Goal: Find specific page/section: Find specific page/section

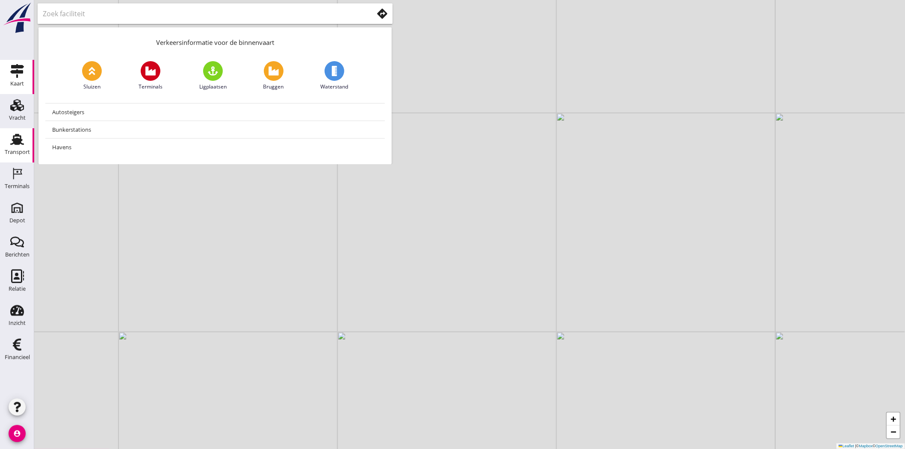
click at [10, 148] on div "Transport" at bounding box center [17, 152] width 25 height 12
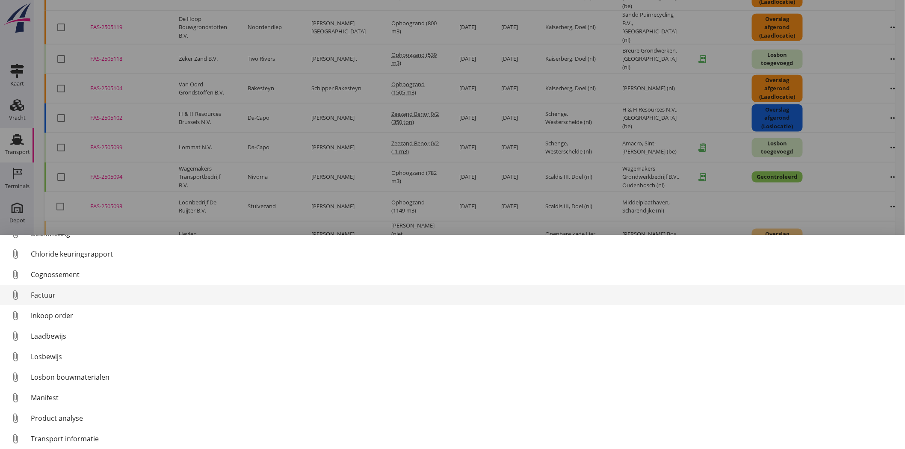
scroll to position [39, 0]
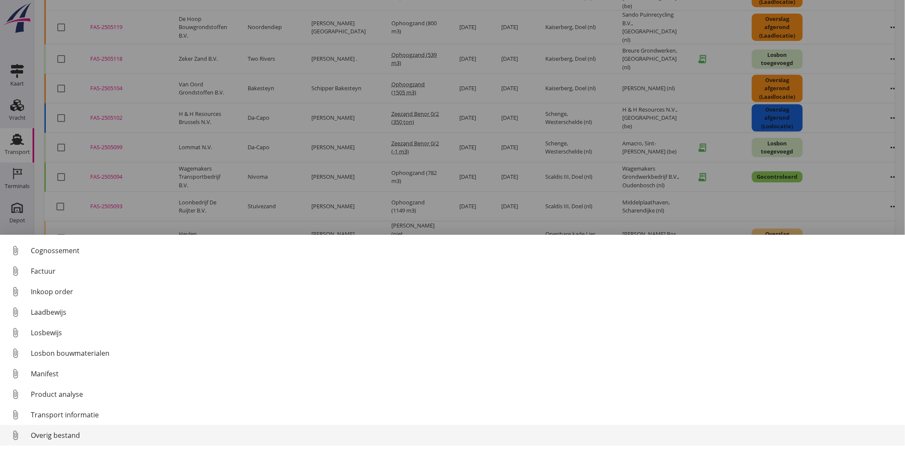
click at [70, 436] on div "Overig bestand" at bounding box center [465, 435] width 868 height 10
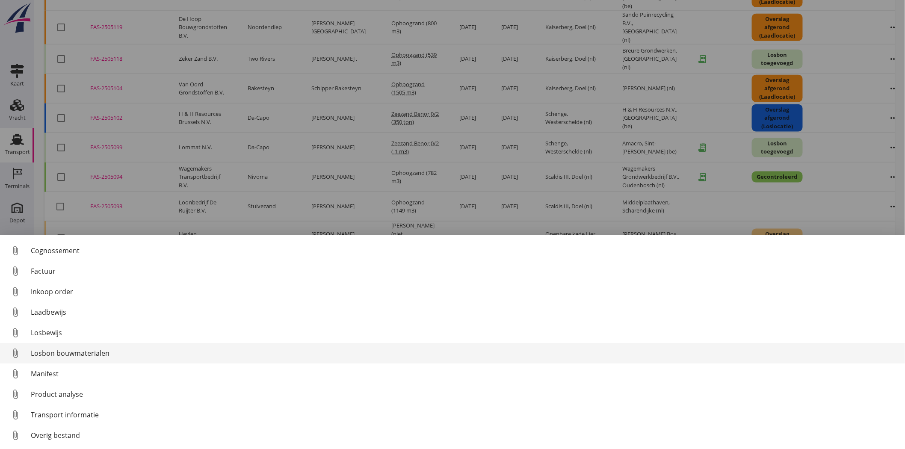
click at [120, 356] on div "Losbon bouwmaterialen" at bounding box center [465, 353] width 868 height 10
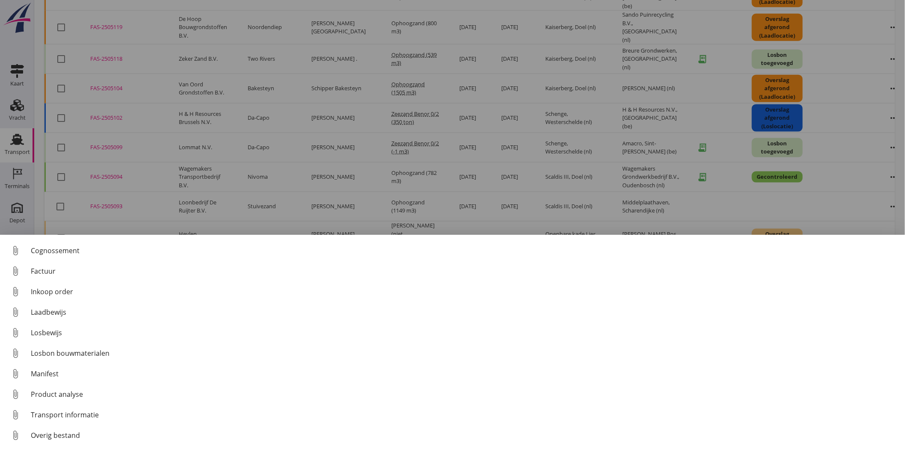
click at [444, 204] on div at bounding box center [452, 224] width 905 height 449
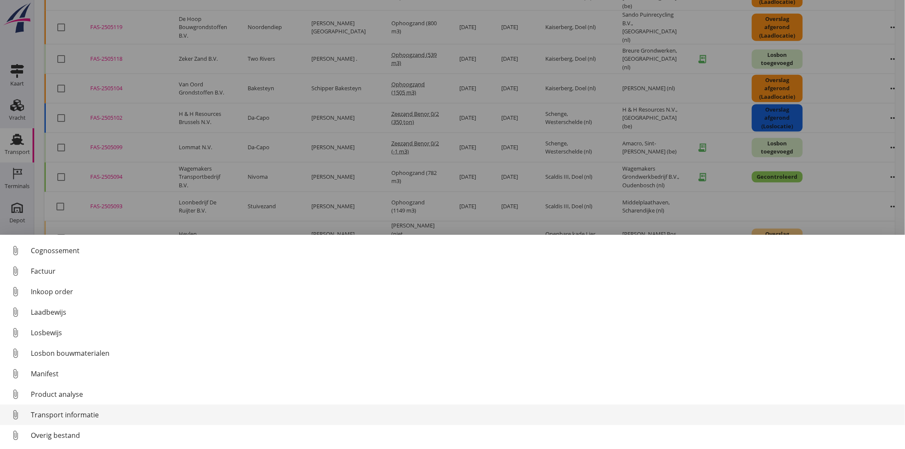
click at [61, 414] on div "Transport informatie" at bounding box center [465, 415] width 868 height 10
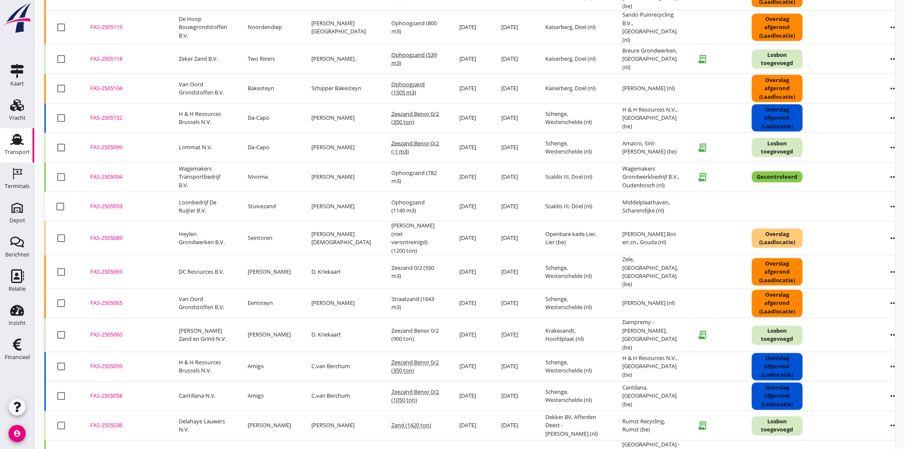
click at [112, 331] on div "FAS-2505060" at bounding box center [124, 335] width 68 height 9
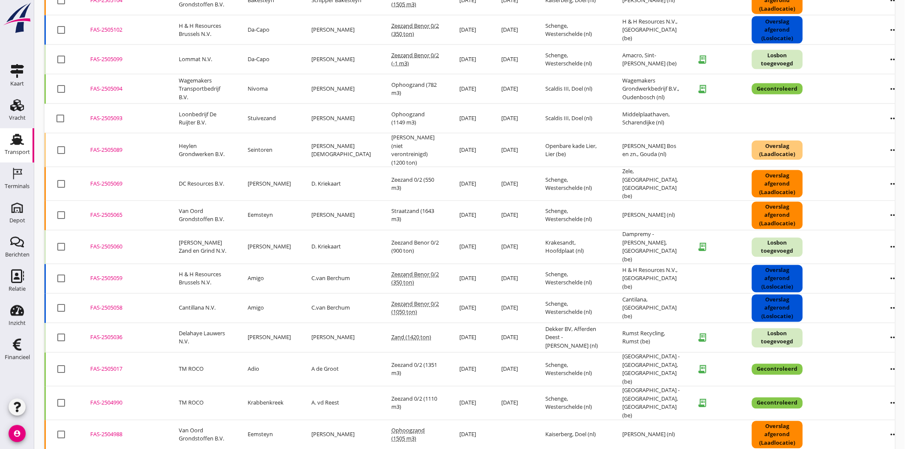
scroll to position [562, 0]
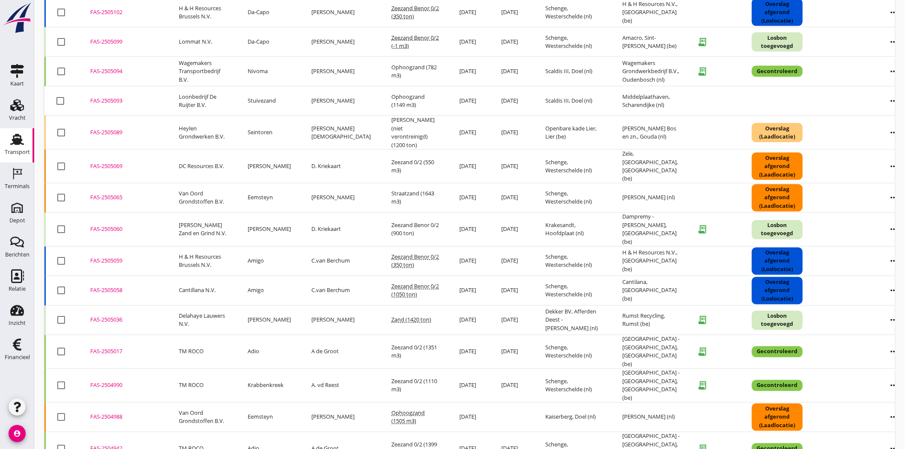
click at [63, 313] on div at bounding box center [61, 320] width 15 height 15
checkbox input "true"
click at [61, 223] on div at bounding box center [61, 230] width 15 height 15
checkbox input "true"
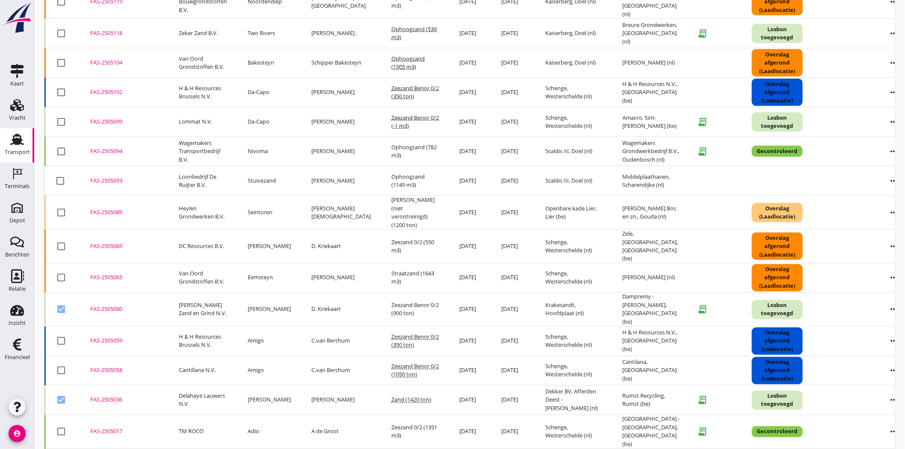
scroll to position [564, 0]
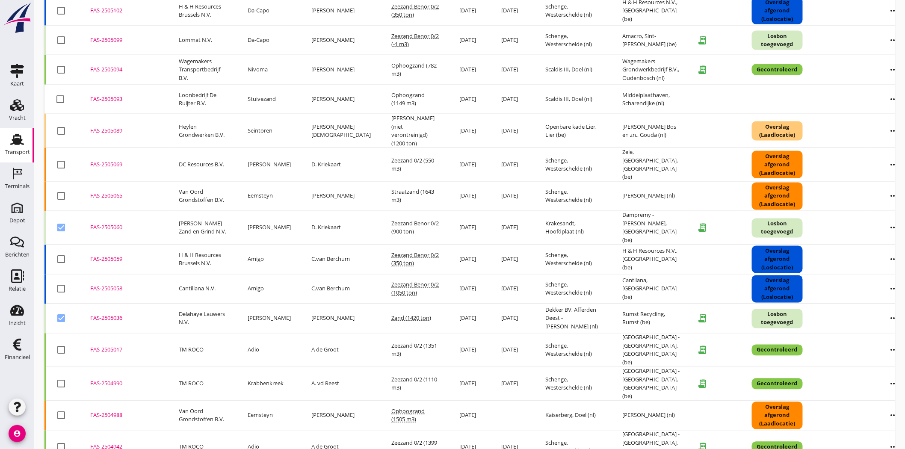
click at [61, 312] on div at bounding box center [61, 319] width 15 height 15
checkbox input "false"
click at [60, 221] on div at bounding box center [61, 228] width 15 height 15
checkbox input "false"
click at [105, 314] on div "FAS-2505036" at bounding box center [124, 318] width 68 height 9
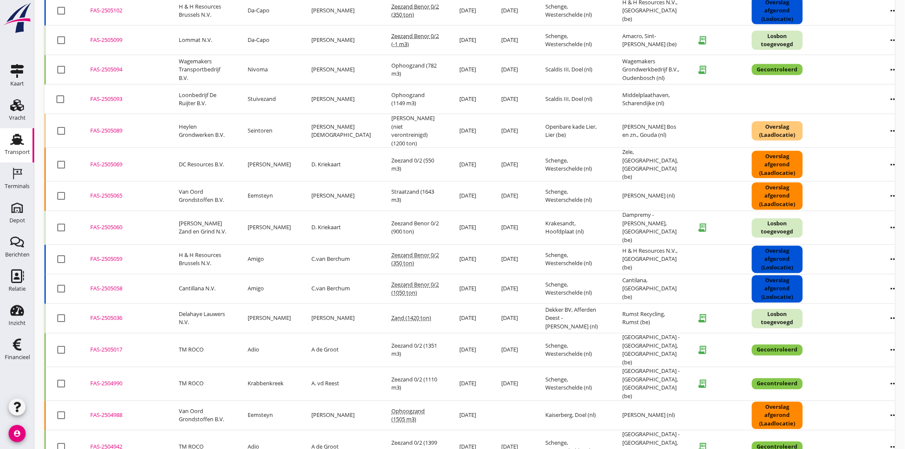
click at [110, 224] on div "FAS-2505060" at bounding box center [124, 228] width 68 height 9
click at [105, 36] on div "FAS-2505099" at bounding box center [124, 40] width 68 height 9
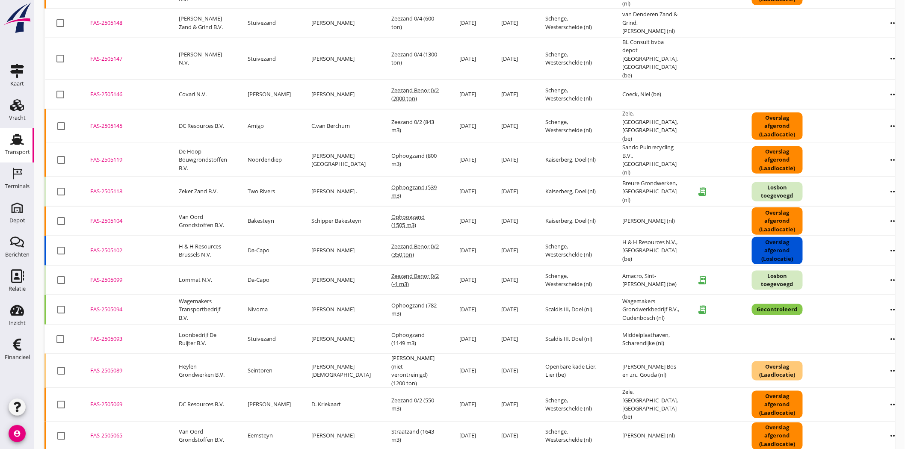
scroll to position [279, 0]
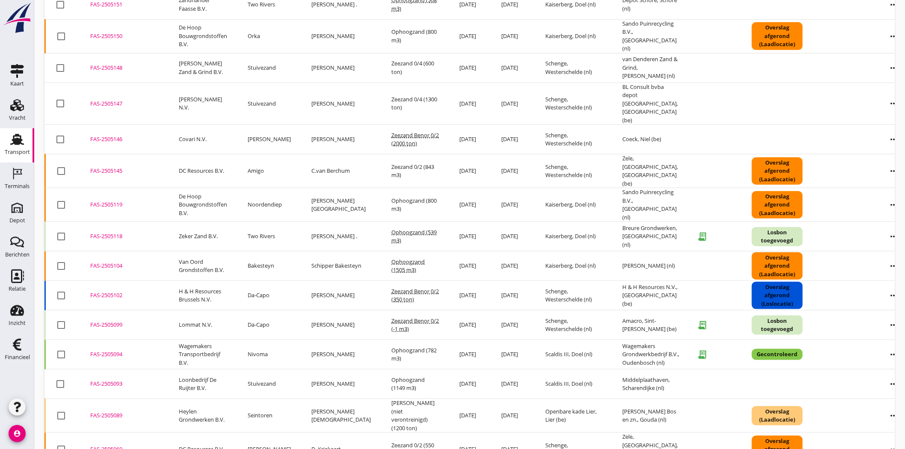
click at [111, 232] on div "FAS-2505118" at bounding box center [124, 236] width 68 height 9
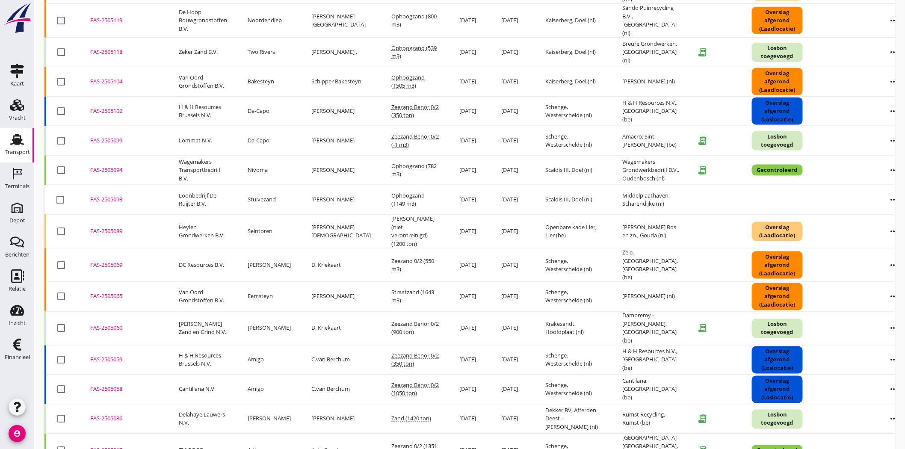
scroll to position [564, 0]
